Goal: Information Seeking & Learning: Learn about a topic

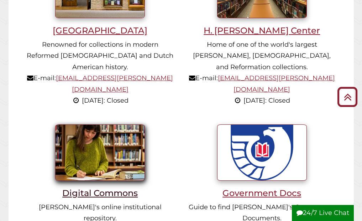
scroll to position [463, 0]
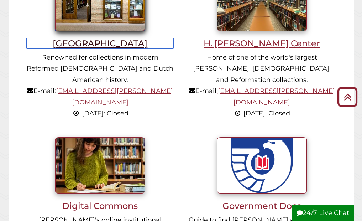
click at [103, 44] on h3 "[GEOGRAPHIC_DATA]" at bounding box center [99, 43] width 147 height 10
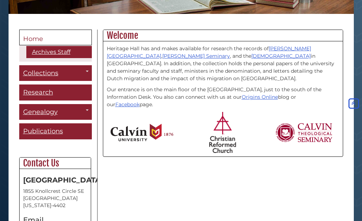
scroll to position [142, 0]
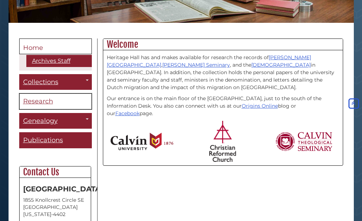
click at [41, 98] on span "Research" at bounding box center [38, 101] width 30 height 8
click at [46, 101] on span "Research" at bounding box center [38, 101] width 30 height 8
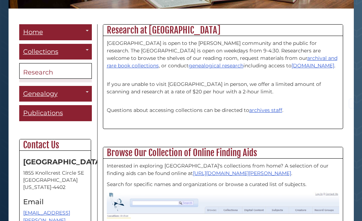
scroll to position [178, 0]
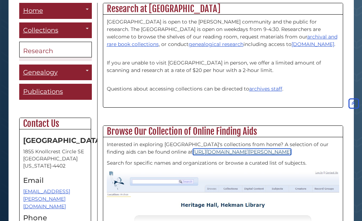
click at [193, 152] on link "https://archives.calvin.edu/" at bounding box center [242, 151] width 98 height 6
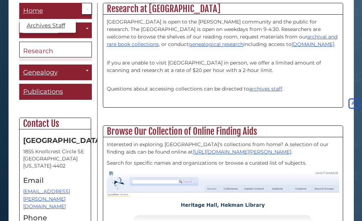
scroll to position [178, 0]
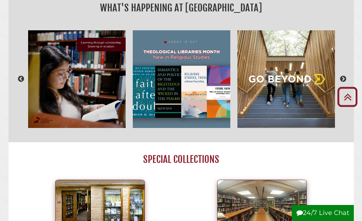
scroll to position [242, 0]
